Goal: Task Accomplishment & Management: Use online tool/utility

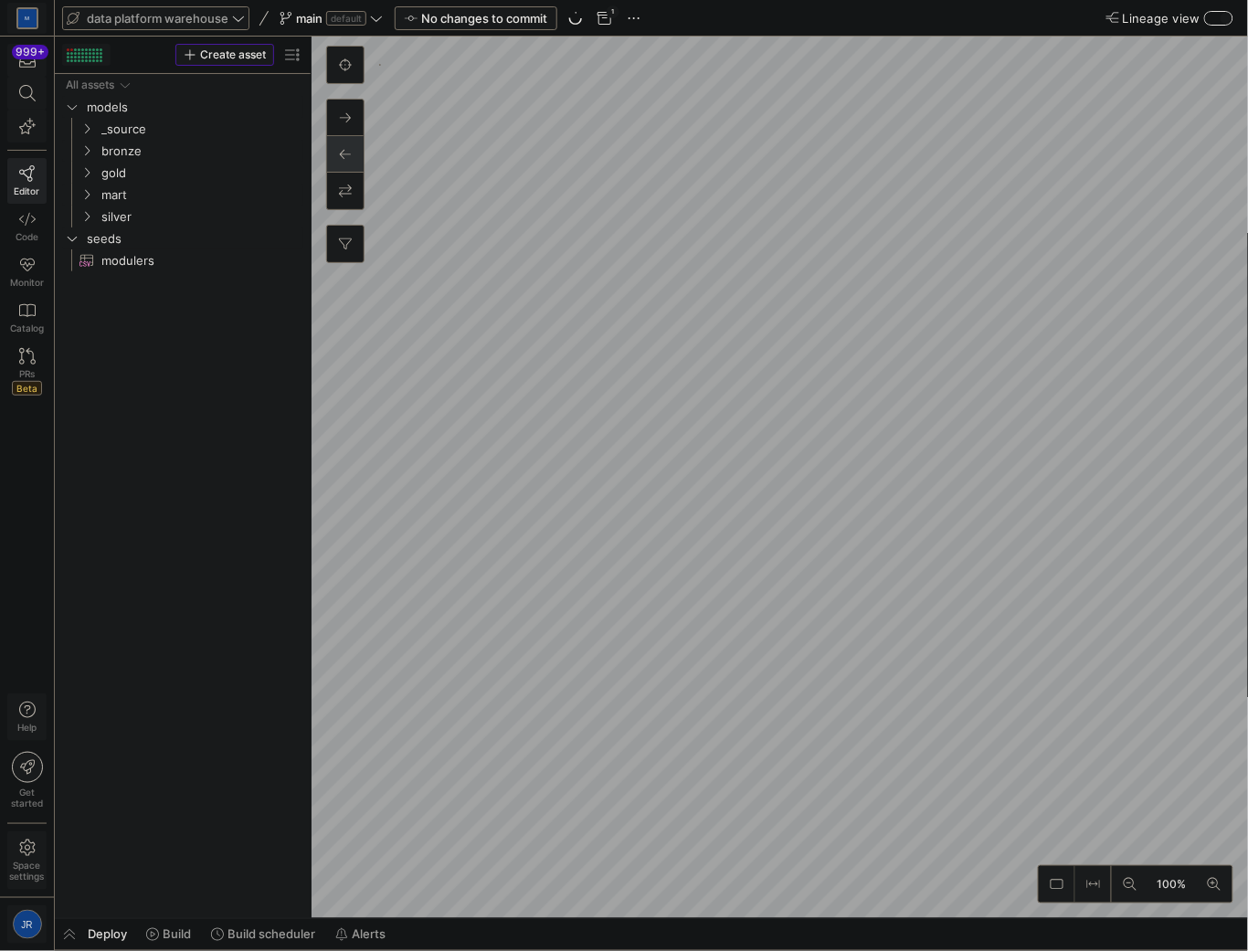
click at [193, 20] on span "data platform warehouse" at bounding box center [158, 18] width 142 height 15
click at [133, 153] on div "Your Spaces (4)" at bounding box center [147, 147] width 205 height 235
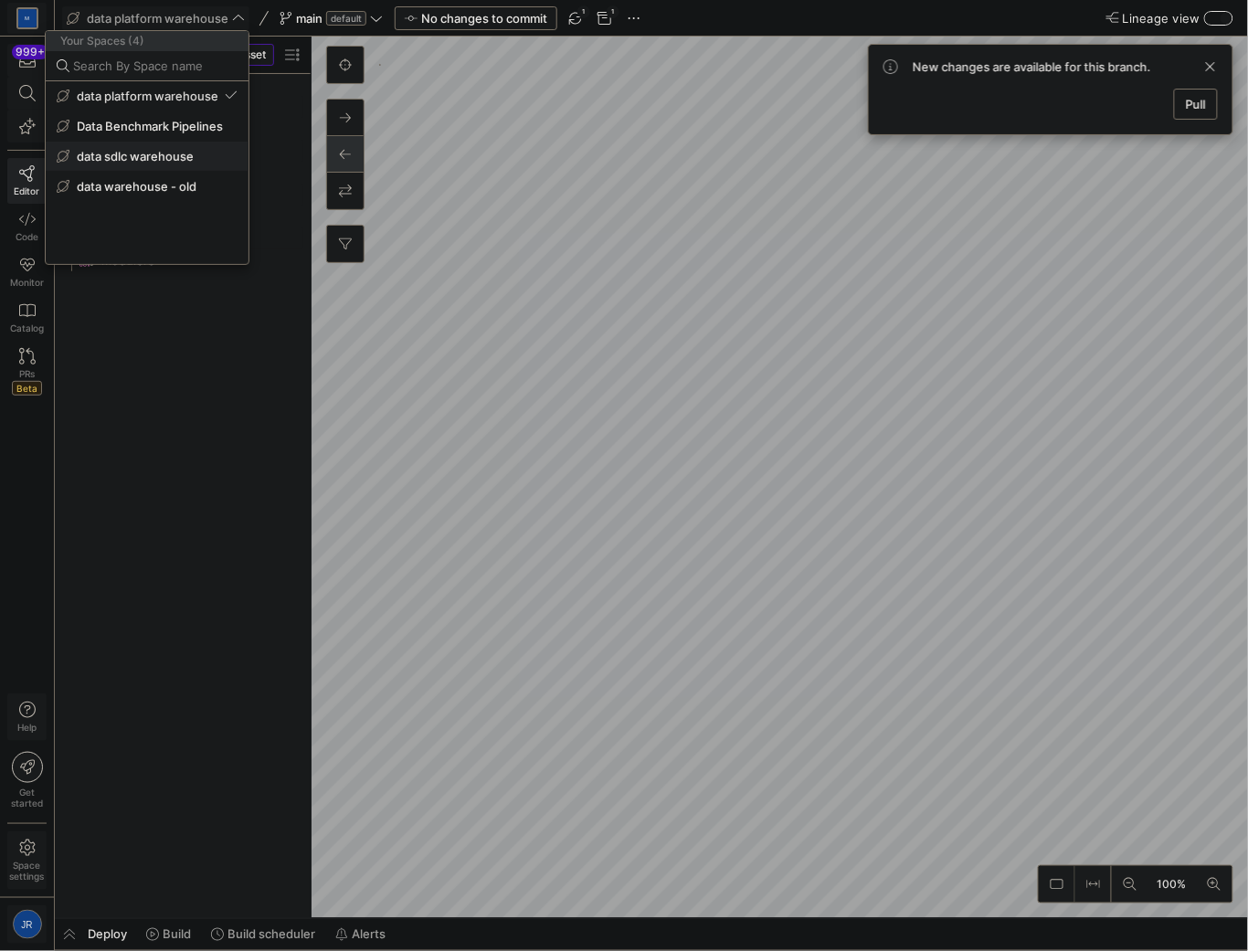
click at [130, 143] on button "data sdlc warehouse" at bounding box center [147, 156] width 203 height 29
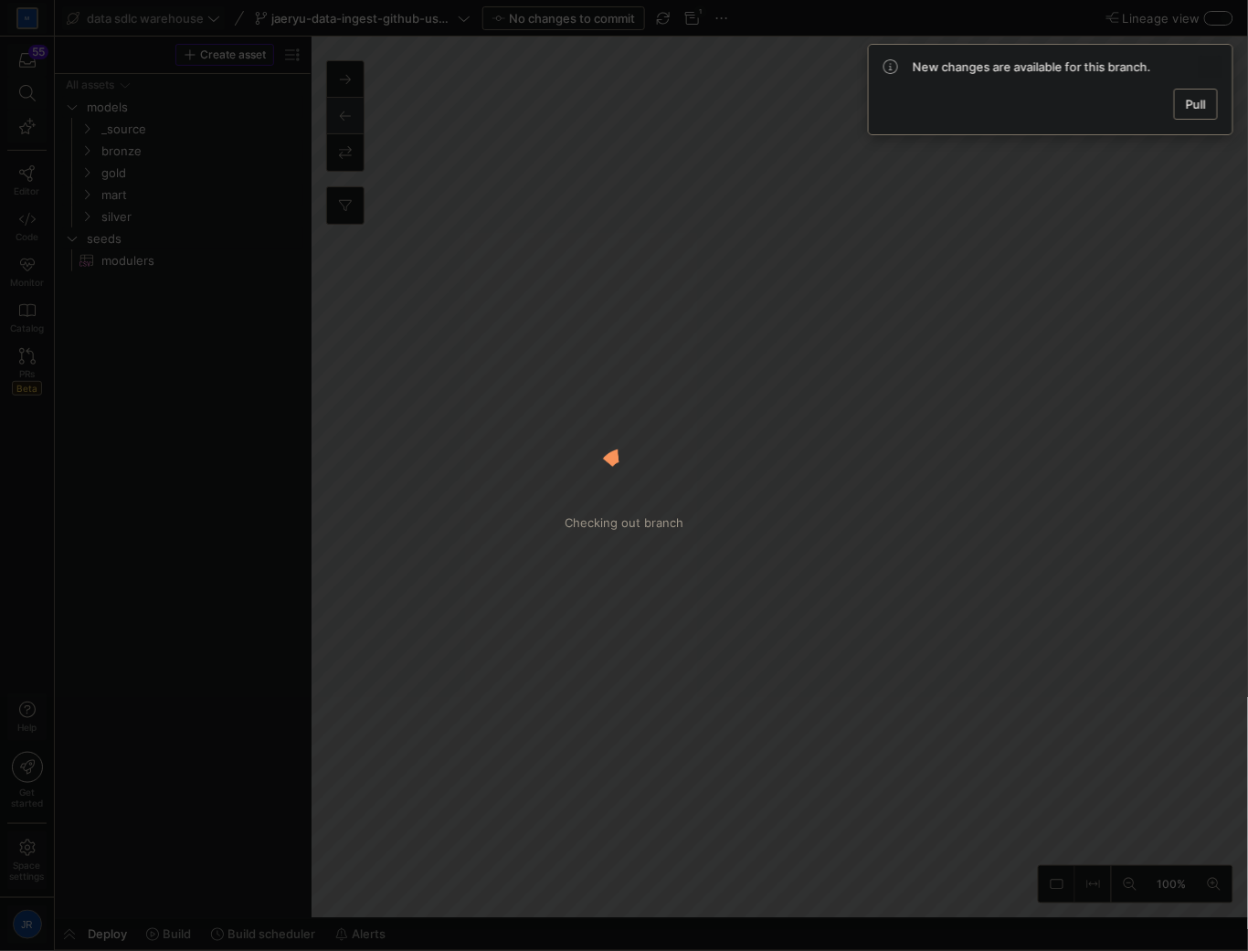
click at [1212, 66] on span at bounding box center [1210, 67] width 22 height 22
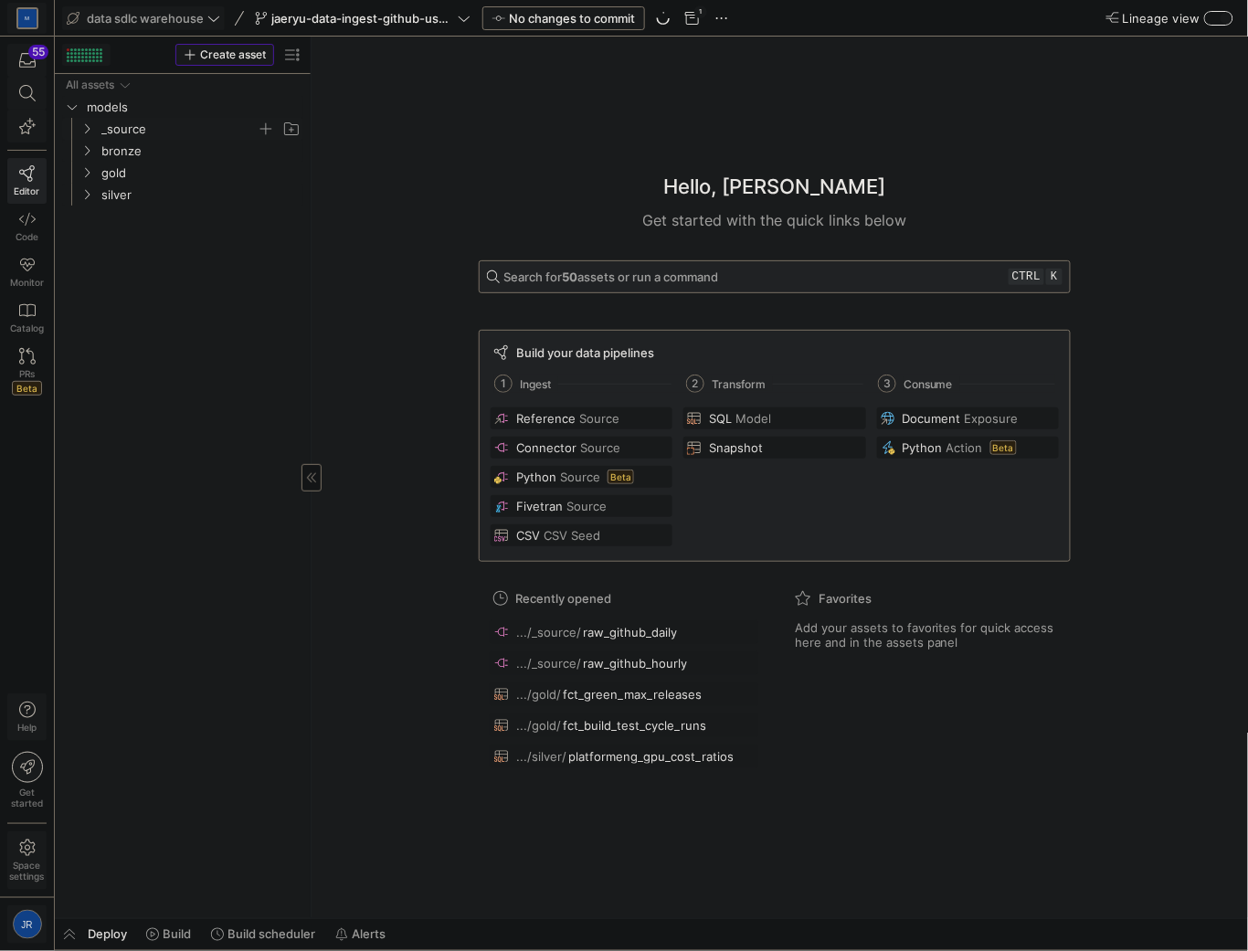
click at [117, 130] on span "_source" at bounding box center [178, 129] width 155 height 21
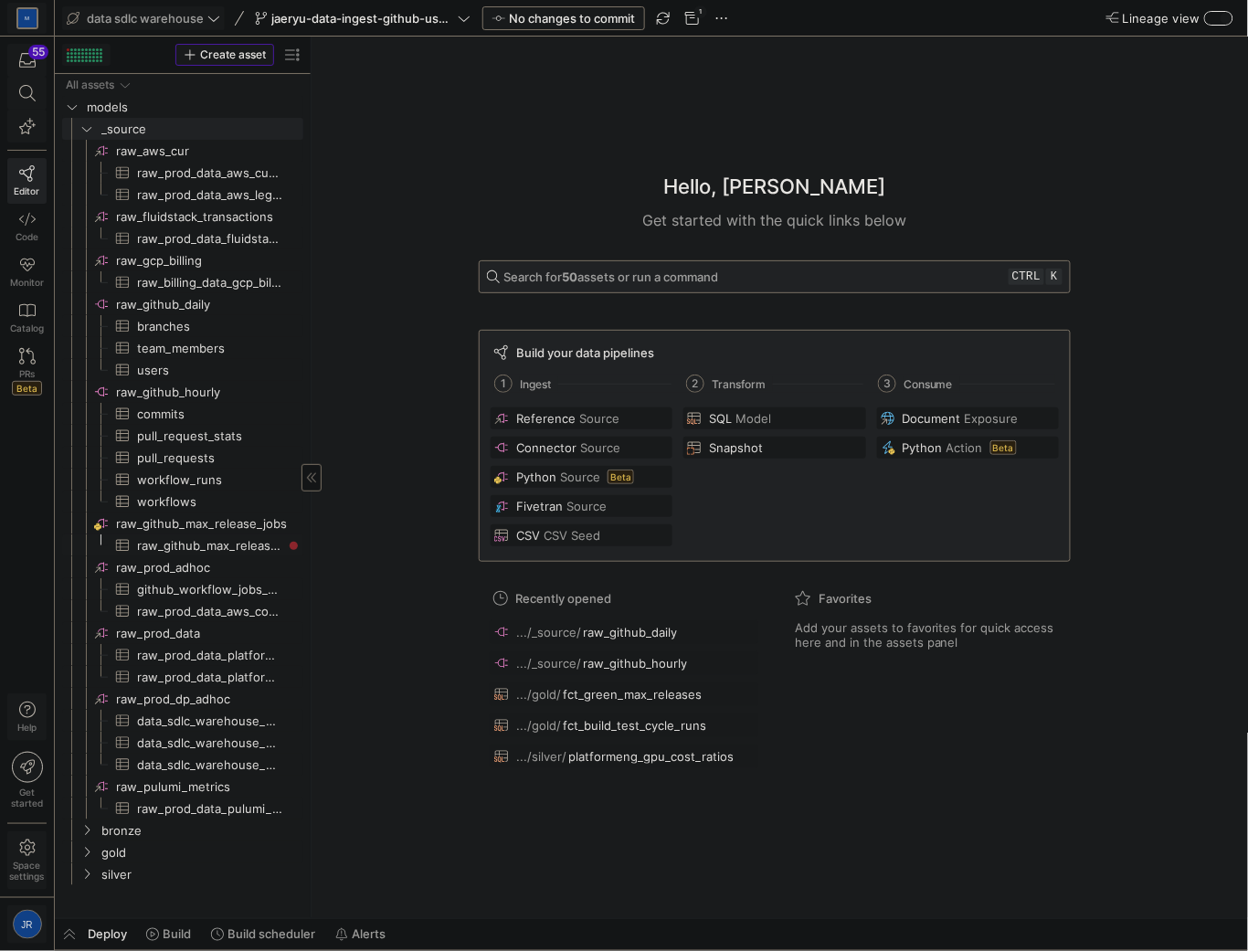
click at [161, 552] on span "raw_github_max_release_jobs​​​​​​​​​" at bounding box center [209, 545] width 145 height 21
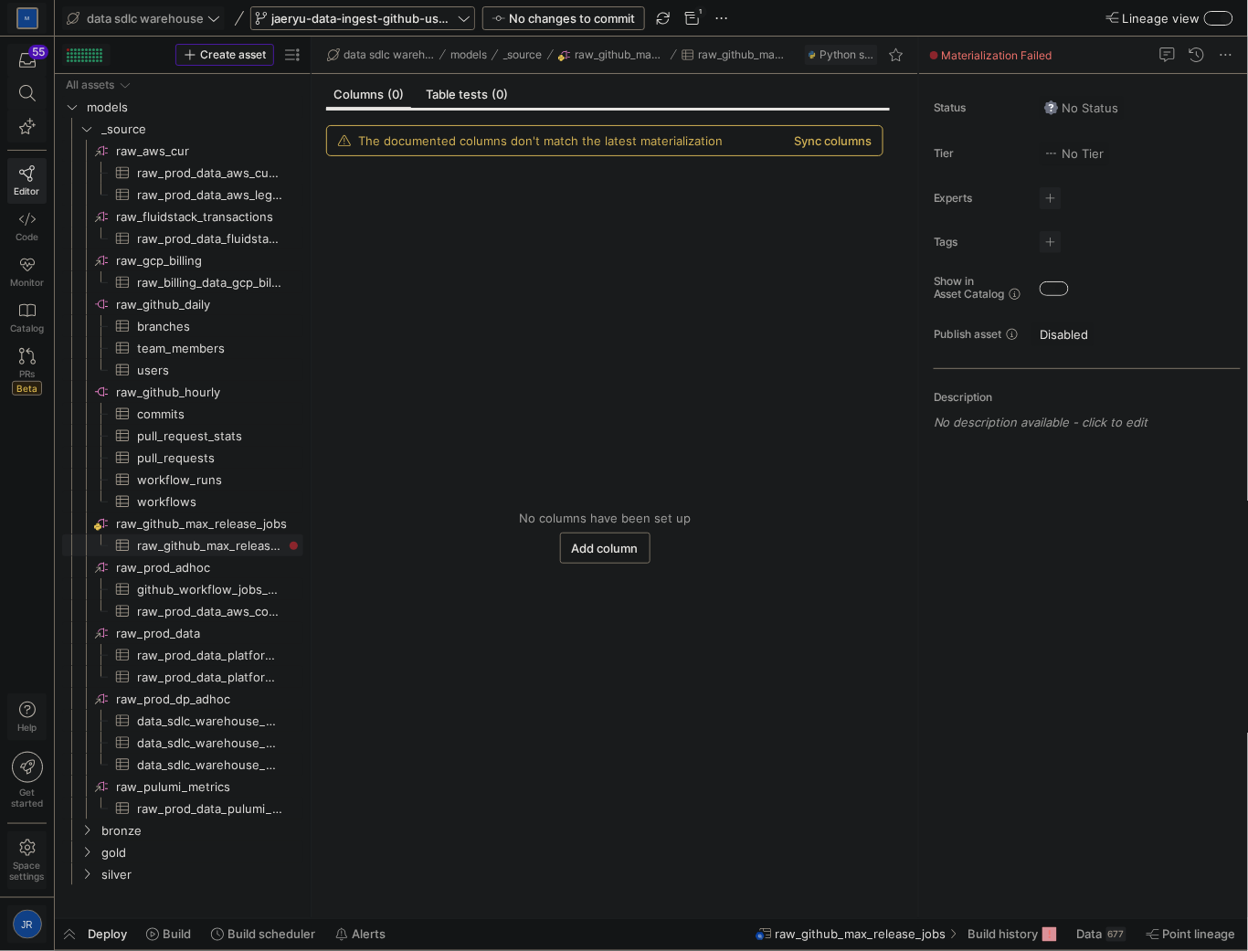
click at [423, 20] on span "jaeryu-data-ingest-github-users-teammembers" at bounding box center [362, 18] width 183 height 15
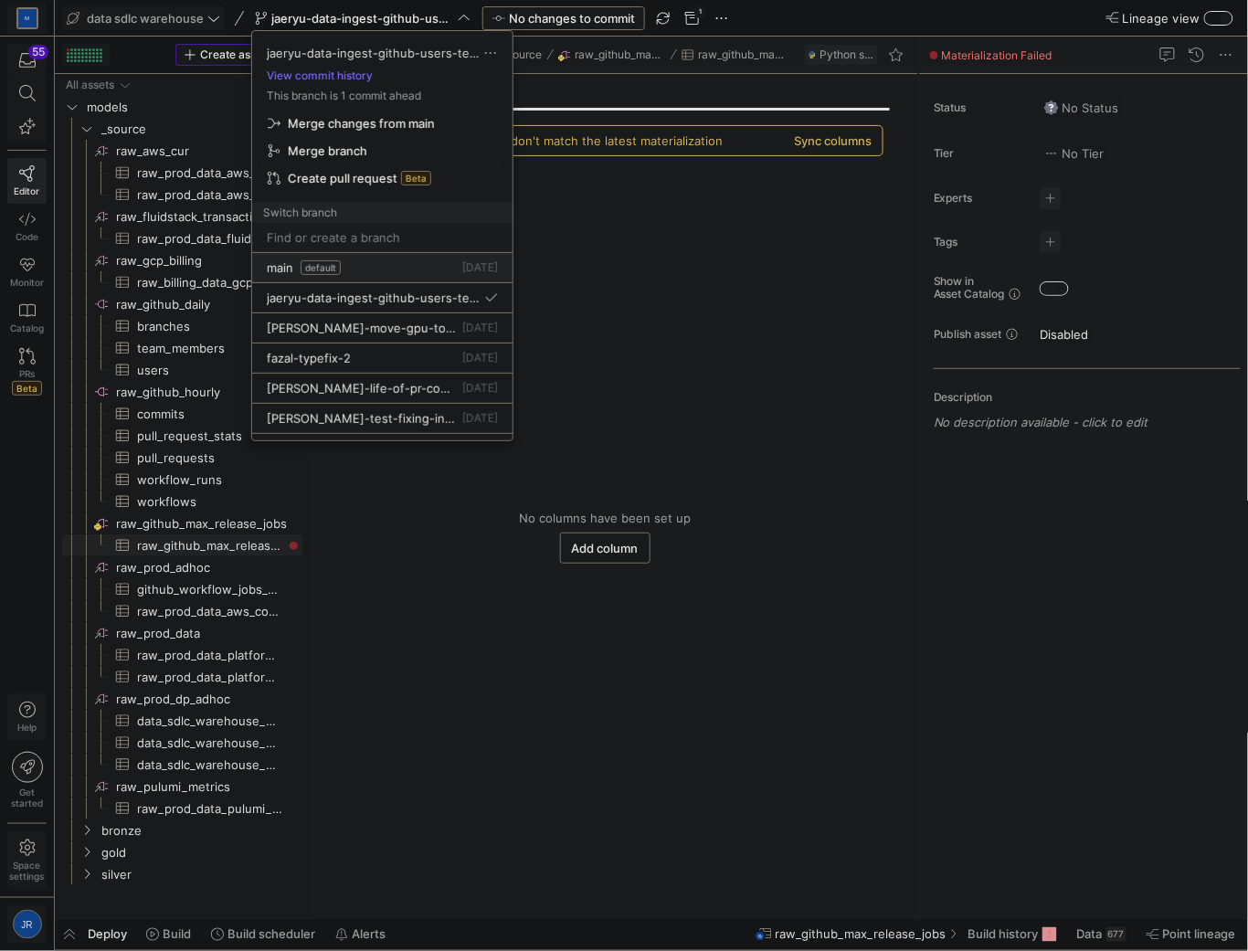
click at [345, 267] on div "main default [DATE]" at bounding box center [382, 267] width 231 height 15
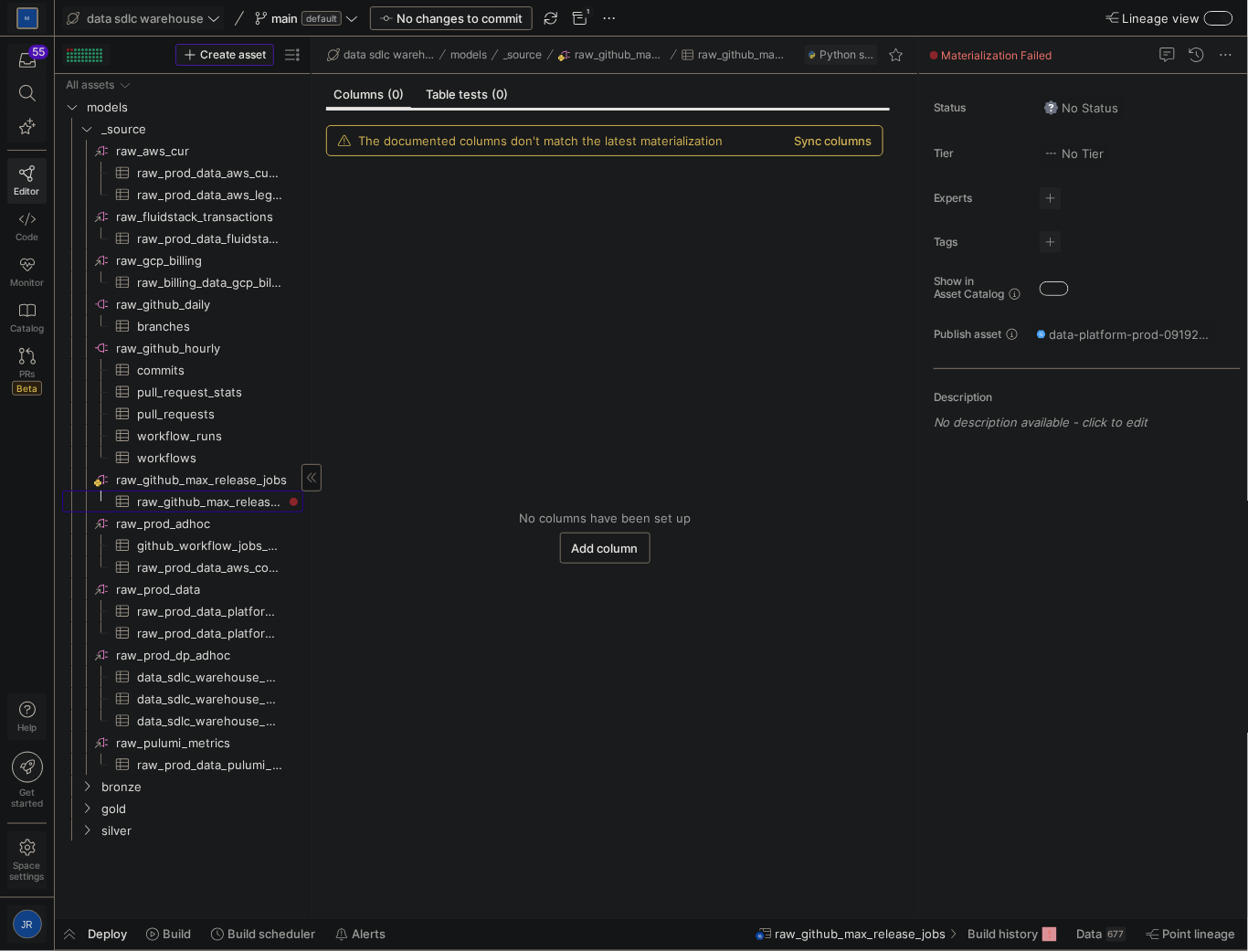
click at [187, 500] on span "raw_github_max_release_jobs​​​​​​​​​" at bounding box center [209, 501] width 145 height 21
click at [210, 470] on span "raw_github_max_release_jobs​​​​​​​​" at bounding box center [208, 480] width 185 height 21
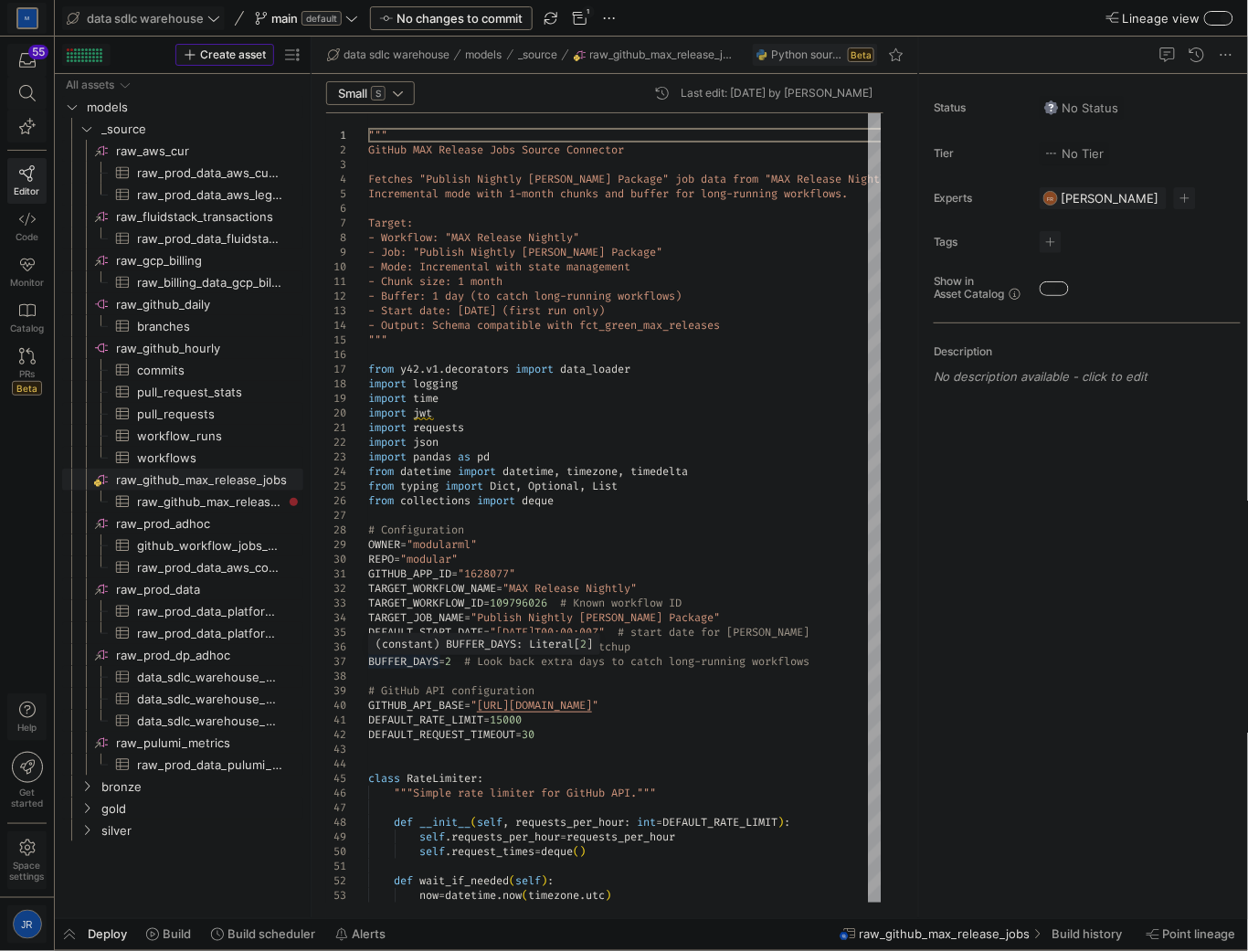
click at [427, 653] on div "( constant ) BUFFER_DAYS : Literal [ 2 ]" at bounding box center [484, 644] width 232 height 22
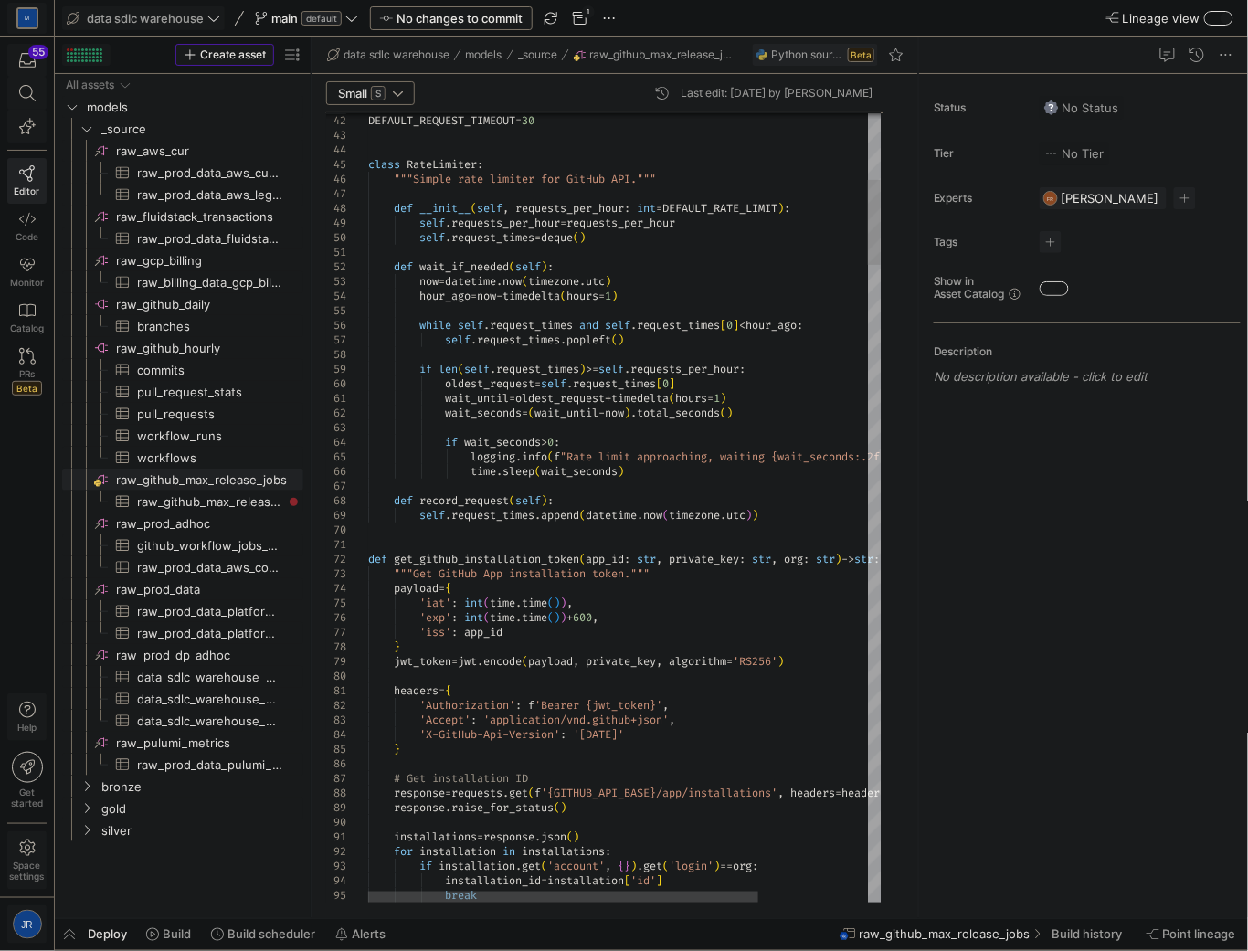
type textarea "def get_github_installation_token(app_id: str, private_key: str, org: str) -> s…"
